Goal: Information Seeking & Learning: Learn about a topic

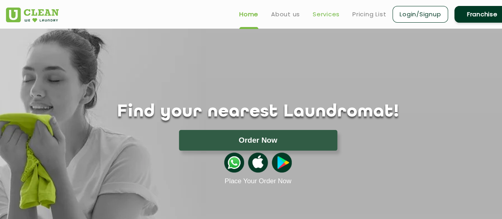
click at [335, 12] on link "Services" at bounding box center [326, 15] width 27 height 10
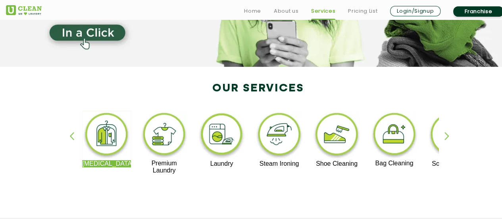
scroll to position [119, 0]
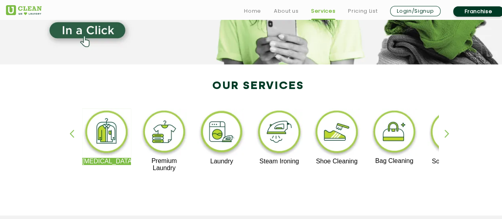
click at [222, 129] on img at bounding box center [221, 132] width 49 height 49
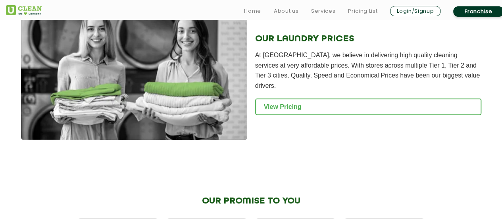
scroll to position [1111, 0]
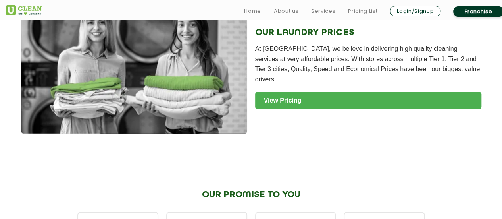
click at [328, 97] on link "View Pricing" at bounding box center [368, 100] width 226 height 17
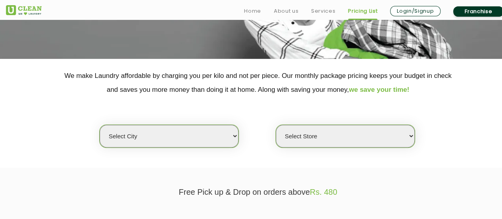
scroll to position [159, 0]
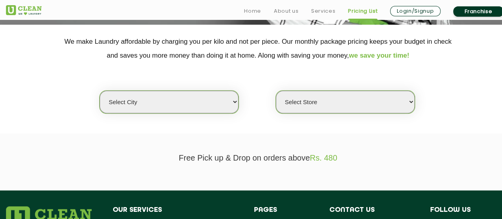
click at [233, 101] on select "Select city [GEOGRAPHIC_DATA] [GEOGRAPHIC_DATA] [GEOGRAPHIC_DATA] [GEOGRAPHIC_D…" at bounding box center [169, 101] width 139 height 23
select select "1"
click at [100, 90] on select "Select city [GEOGRAPHIC_DATA] [GEOGRAPHIC_DATA] [GEOGRAPHIC_DATA] [GEOGRAPHIC_D…" at bounding box center [169, 101] width 139 height 23
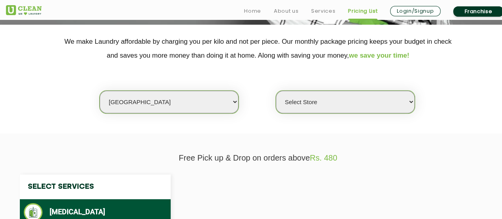
click at [339, 105] on select "Select Store" at bounding box center [345, 101] width 139 height 23
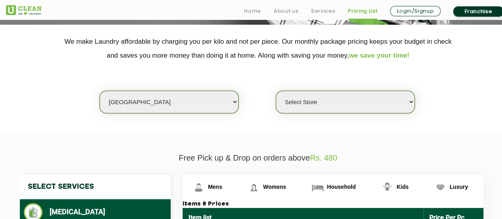
click at [322, 106] on select "Select Store [GEOGRAPHIC_DATA] [GEOGRAPHIC_DATA] 2 [GEOGRAPHIC_DATA] [PERSON_NA…" at bounding box center [345, 101] width 139 height 23
select select "11"
click at [276, 90] on select "Select Store [GEOGRAPHIC_DATA] [GEOGRAPHIC_DATA] 2 [GEOGRAPHIC_DATA] [PERSON_NA…" at bounding box center [345, 101] width 139 height 23
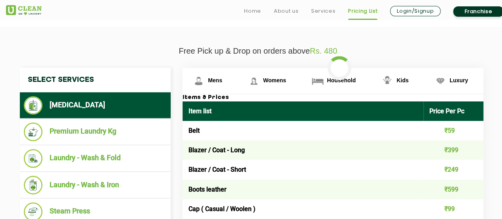
scroll to position [278, 0]
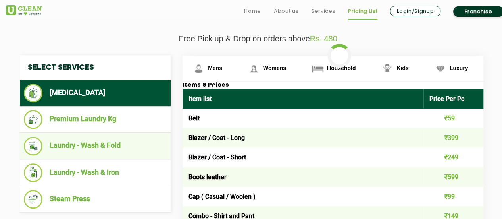
click at [96, 151] on li "Laundry - Wash & Fold" at bounding box center [95, 146] width 143 height 19
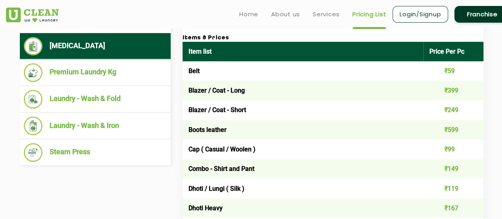
scroll to position [318, 0]
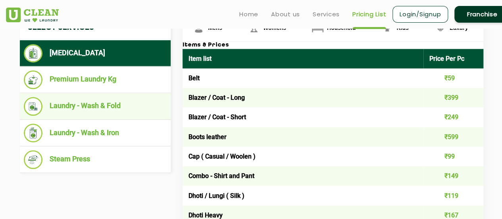
click at [87, 106] on li "Laundry - Wash & Fold" at bounding box center [95, 106] width 143 height 19
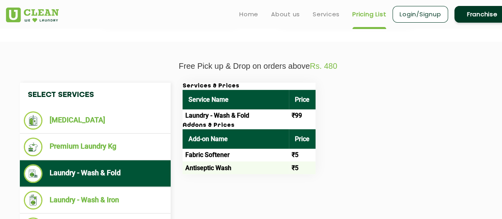
scroll to position [238, 0]
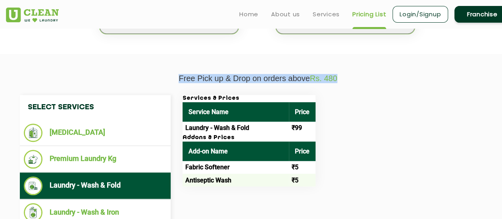
drag, startPoint x: 358, startPoint y: 75, endPoint x: 174, endPoint y: 76, distance: 184.2
click at [174, 76] on p "Free Pick up & Drop on orders above Rs. 480" at bounding box center [258, 78] width 504 height 9
copy p "Free Pick up & Drop on orders above Rs. 480"
